Goal: Information Seeking & Learning: Learn about a topic

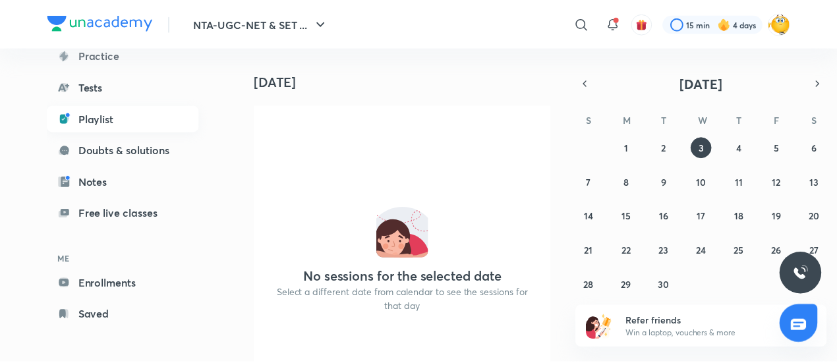
scroll to position [134, 0]
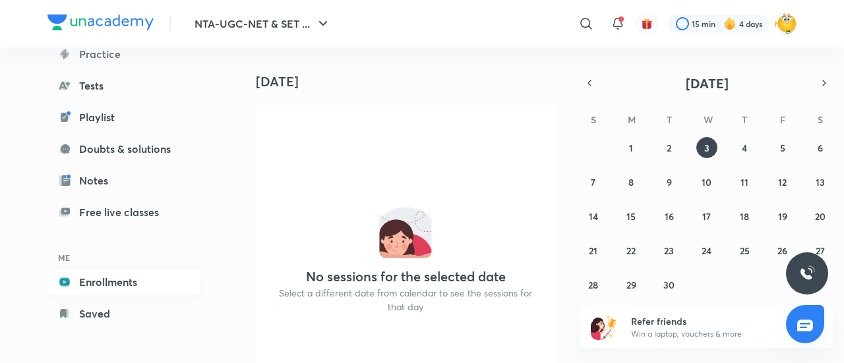
click at [106, 286] on link "Enrollments" at bounding box center [123, 282] width 153 height 26
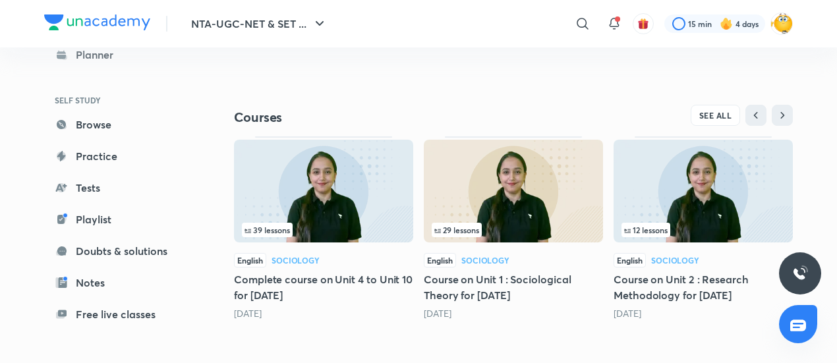
scroll to position [559, 0]
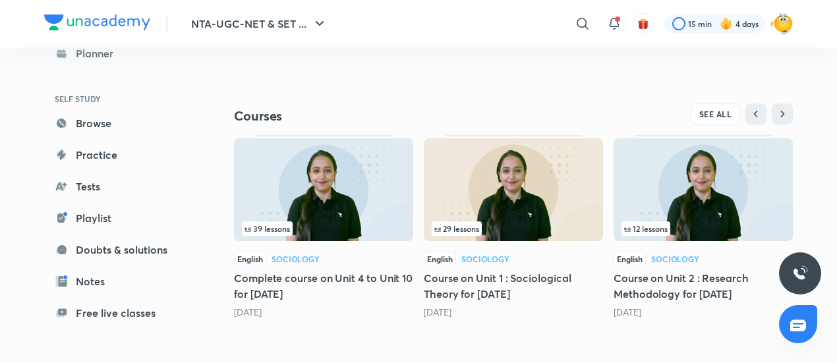
click at [295, 274] on h5 "Complete course on Unit 4 to Unit 10 for [DATE]" at bounding box center [323, 286] width 179 height 32
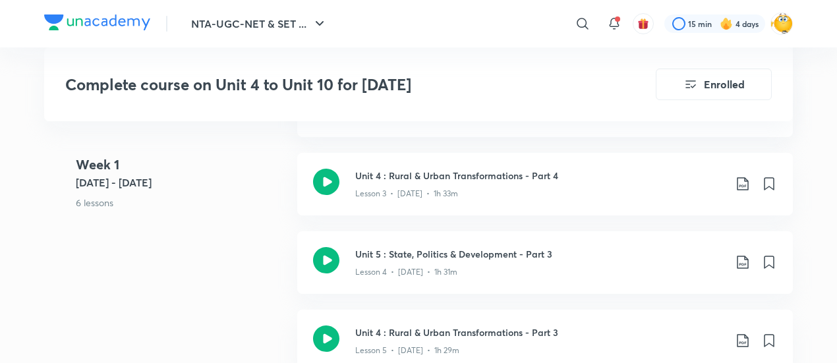
scroll to position [913, 0]
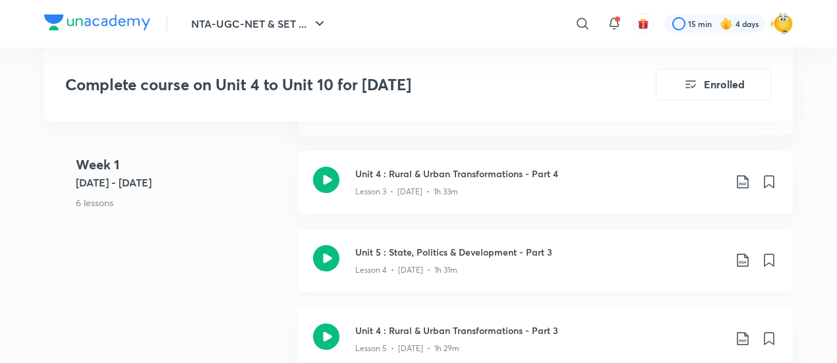
click at [403, 265] on p "Lesson 4 • [DATE] • 1h 31m" at bounding box center [406, 270] width 102 height 12
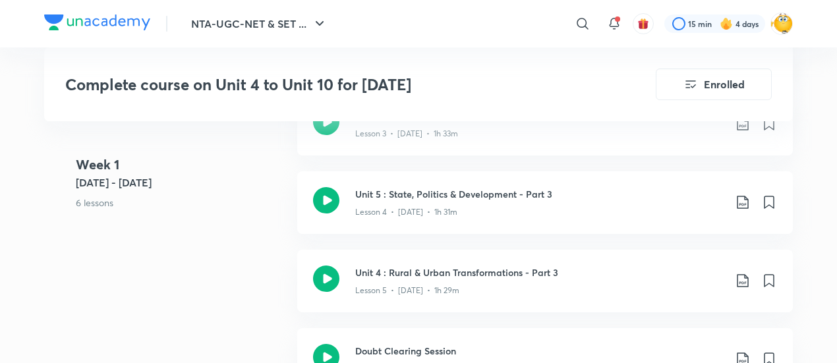
scroll to position [982, 0]
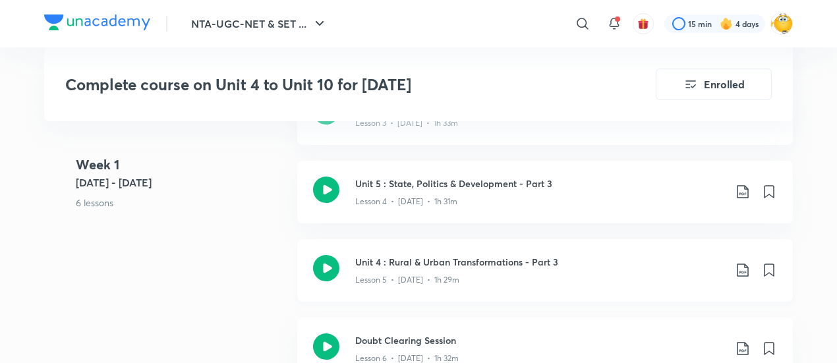
click at [332, 271] on icon at bounding box center [326, 268] width 26 height 26
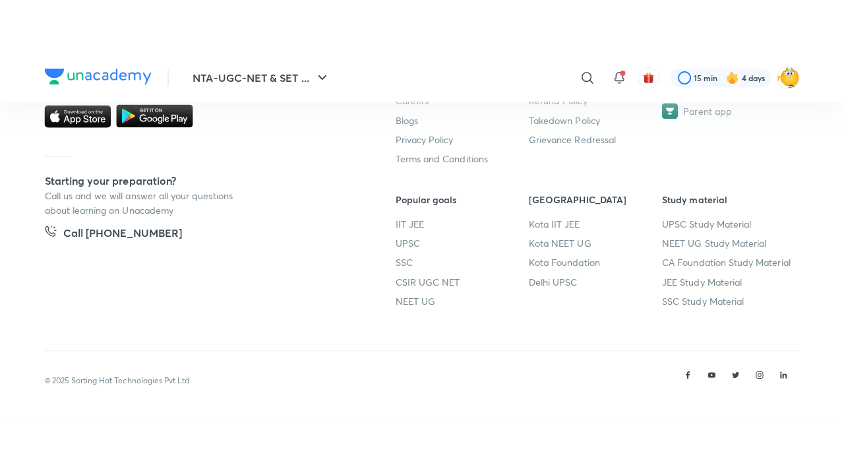
scroll to position [802, 0]
